Goal: Find specific page/section: Find specific page/section

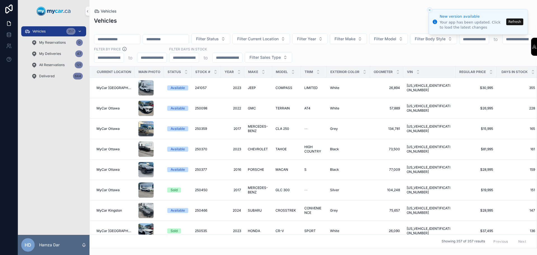
click at [65, 31] on div "Vehicles 357" at bounding box center [54, 31] width 58 height 9
click at [516, 23] on button "Refresh" at bounding box center [514, 21] width 17 height 7
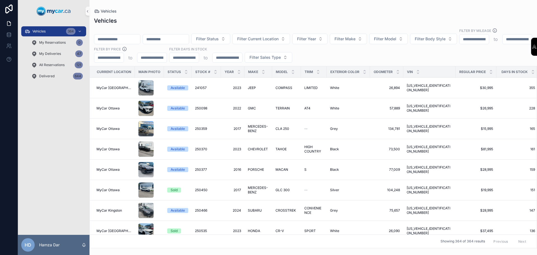
click at [127, 35] on input "scrollable content" at bounding box center [117, 39] width 46 height 8
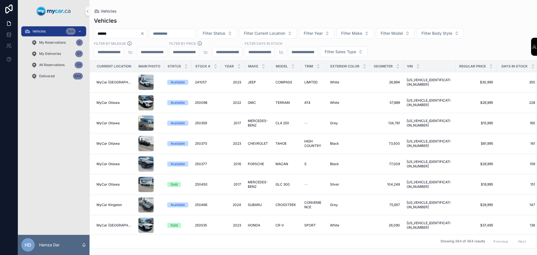
type input "******"
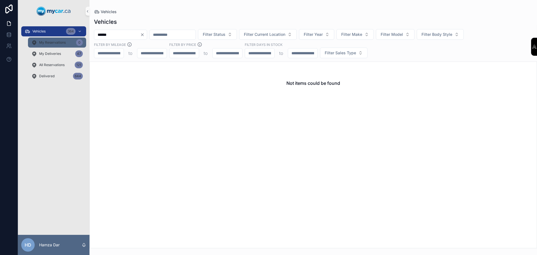
drag, startPoint x: 122, startPoint y: 37, endPoint x: 79, endPoint y: 37, distance: 43.6
click at [79, 37] on div "Vehicles 364 My Reservations 0 My Deliveries 47 All Reservations 121 Delivered …" at bounding box center [277, 127] width 519 height 255
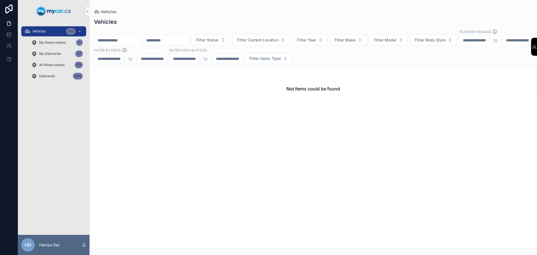
click at [77, 153] on div "Vehicles 364 My Reservations 0 My Deliveries 47 All Reservations 121 Delivered …" at bounding box center [54, 128] width 72 height 212
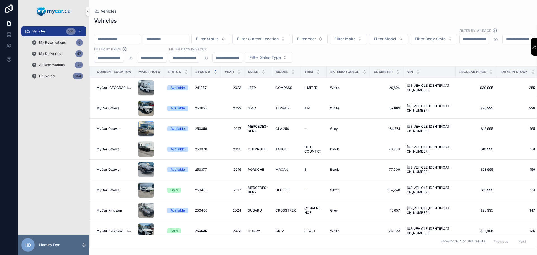
click at [215, 70] on icon "scrollable content" at bounding box center [215, 70] width 2 height 1
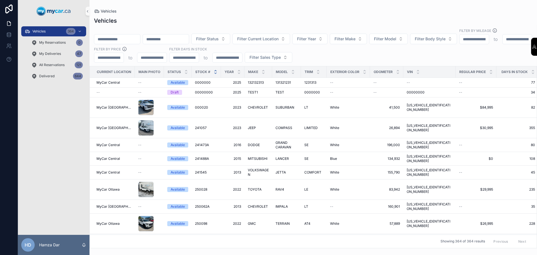
click at [214, 71] on icon "scrollable content" at bounding box center [216, 73] width 4 height 4
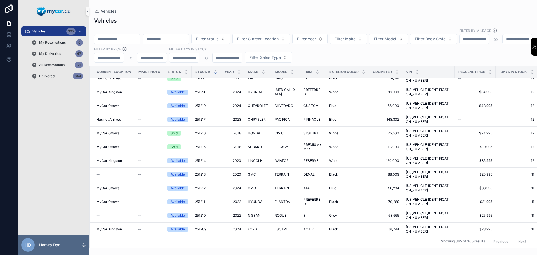
scroll to position [531, 0]
drag, startPoint x: 52, startPoint y: 29, endPoint x: 42, endPoint y: 0, distance: 30.8
click at [52, 29] on div "Vehicles 365" at bounding box center [54, 31] width 58 height 9
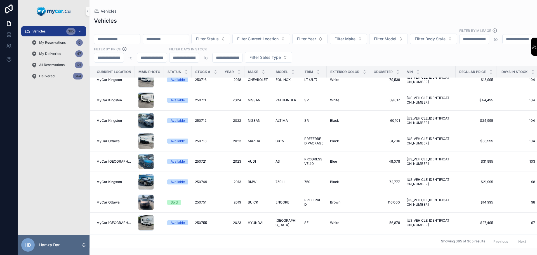
scroll to position [683, 0]
